Goal: Complete application form: Complete application form

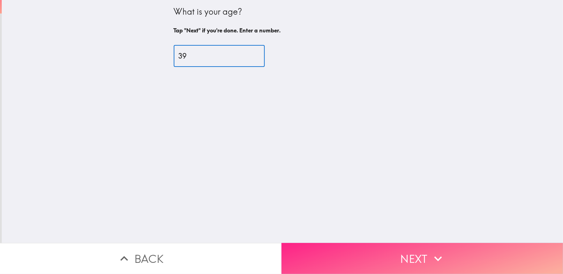
type input "39"
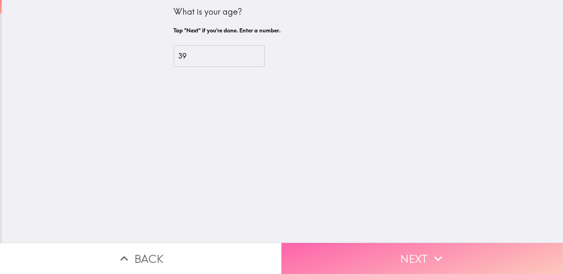
click at [320, 245] on button "Next" at bounding box center [421, 258] width 281 height 31
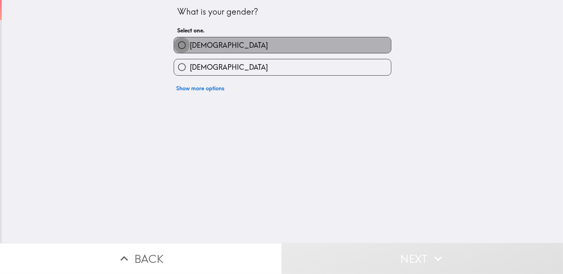
click at [175, 47] on input "[DEMOGRAPHIC_DATA]" at bounding box center [182, 45] width 16 height 16
radio input "true"
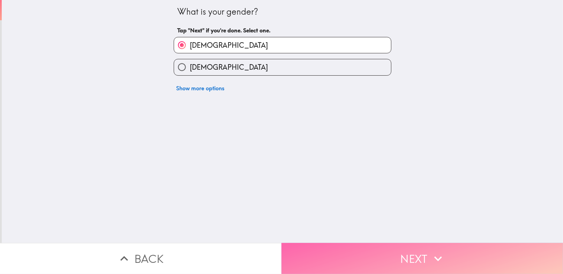
click at [331, 244] on button "Next" at bounding box center [421, 258] width 281 height 31
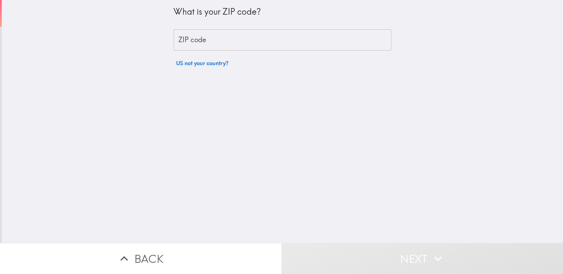
click at [243, 53] on div "What is your ZIP code? ZIP code ZIP code US not your country?" at bounding box center [283, 35] width 218 height 70
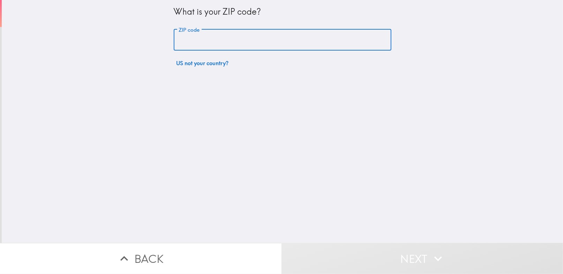
click at [229, 32] on input "ZIP code" at bounding box center [283, 40] width 218 height 22
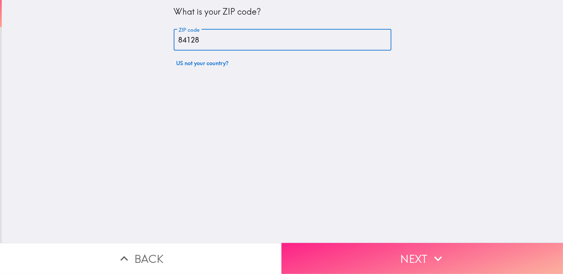
type input "84128"
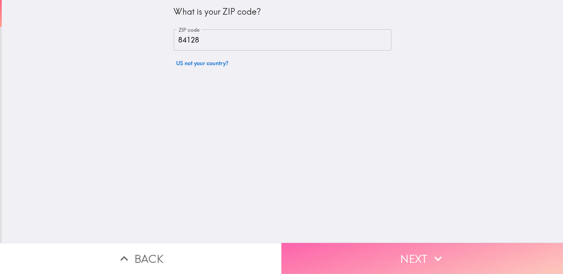
click at [351, 254] on button "Next" at bounding box center [421, 258] width 281 height 31
